Goal: Task Accomplishment & Management: Manage account settings

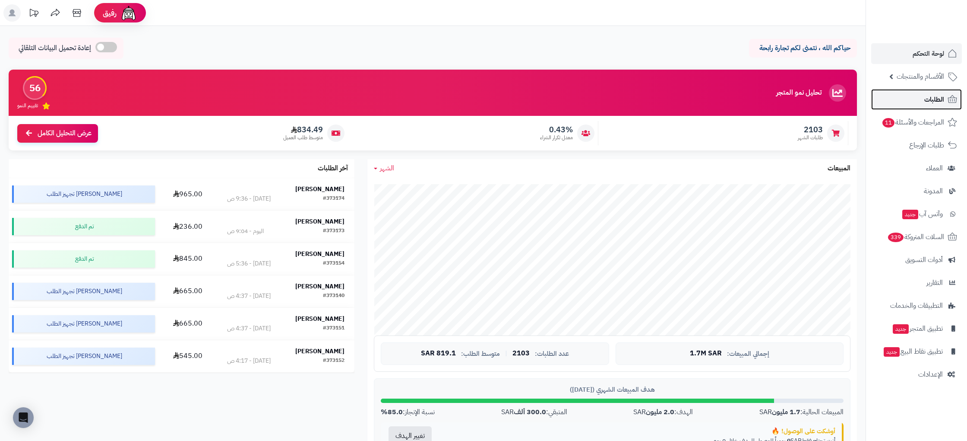
click at [937, 104] on span "الطلبات" at bounding box center [935, 99] width 20 height 12
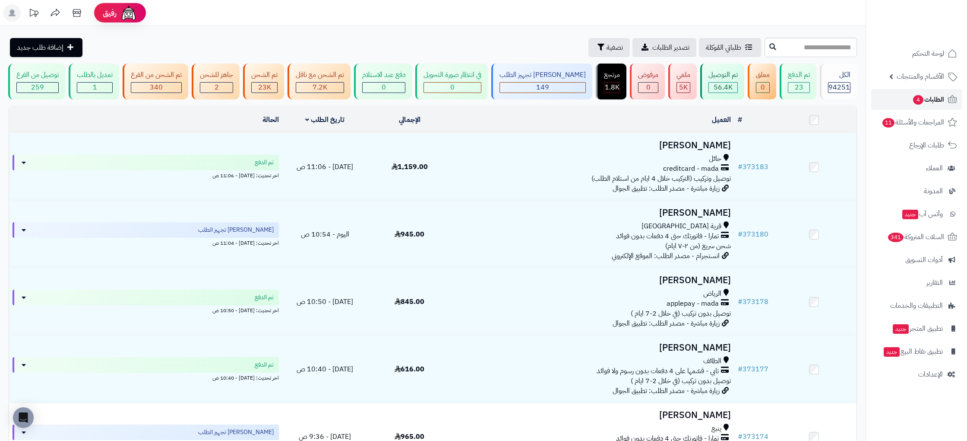
click at [913, 98] on span "الطلبات 4" at bounding box center [929, 99] width 32 height 12
click at [940, 92] on link "الطلبات" at bounding box center [917, 99] width 91 height 21
